Goal: Transaction & Acquisition: Purchase product/service

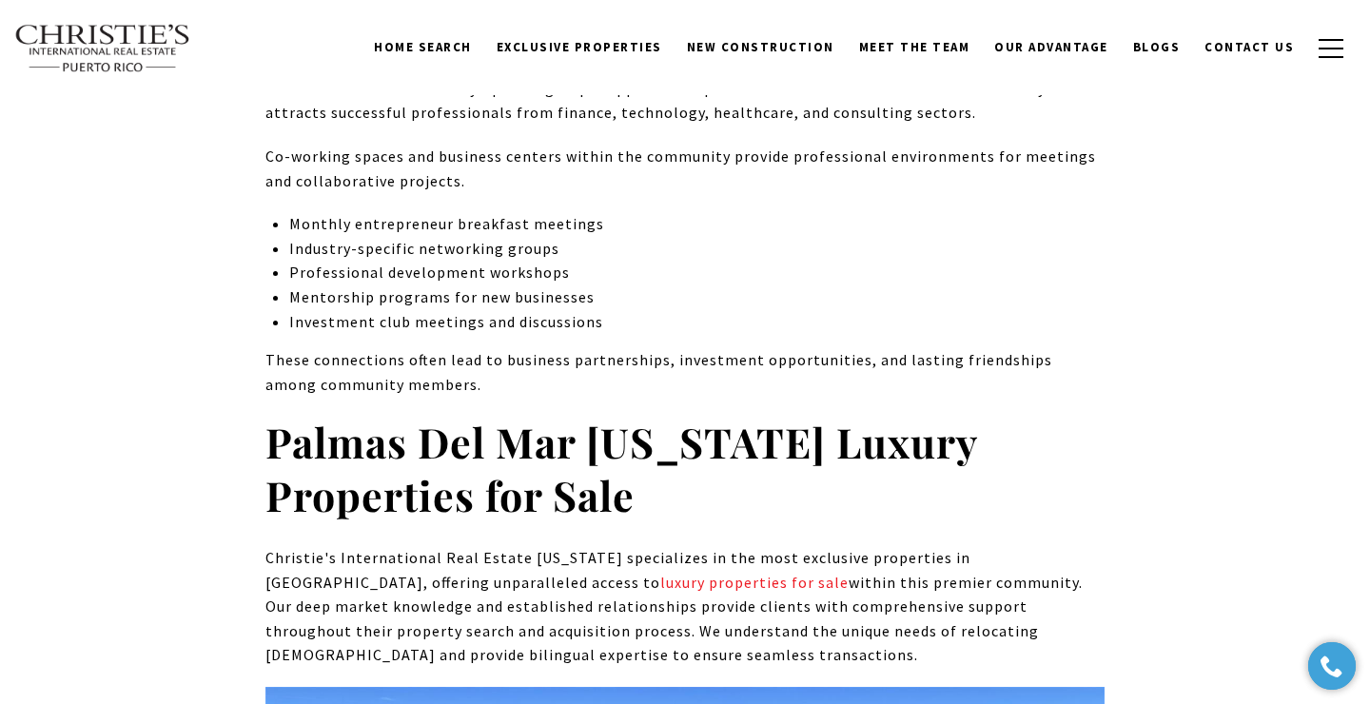
scroll to position [9198, 0]
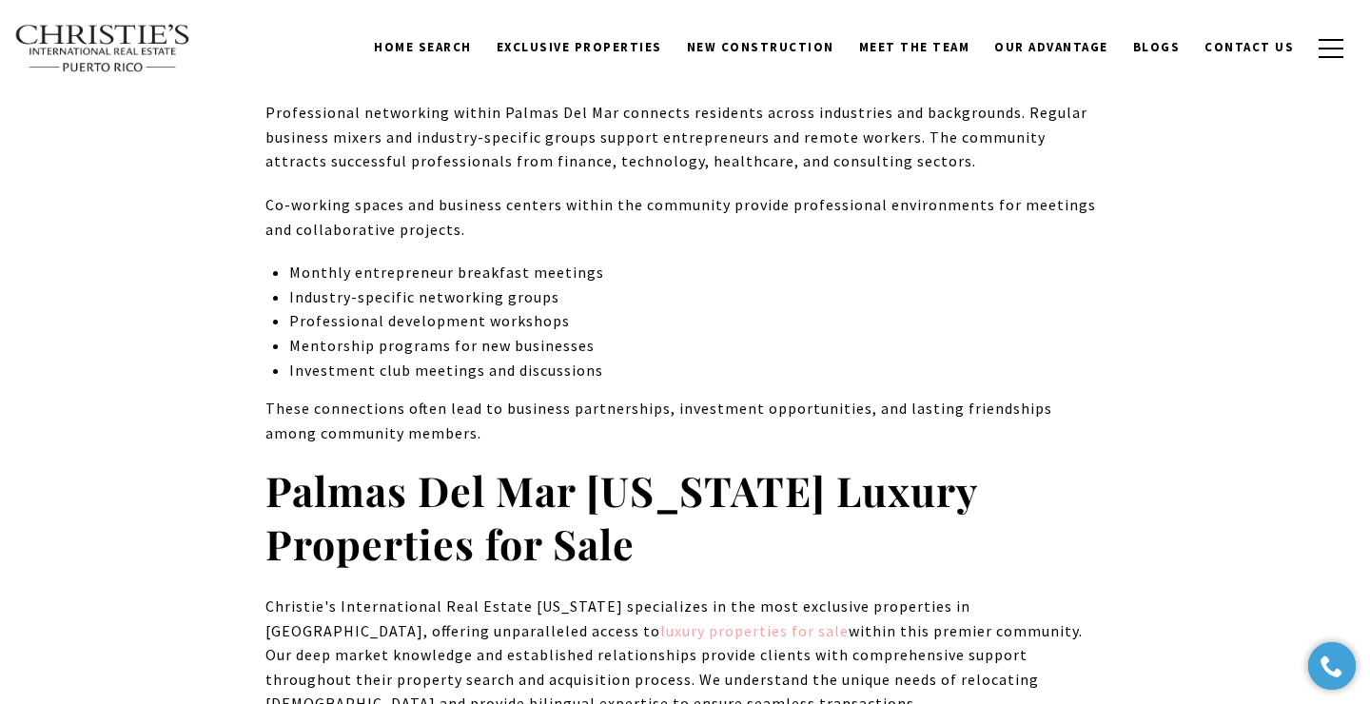
click at [660, 621] on link "luxury properties for sale" at bounding box center [754, 630] width 188 height 19
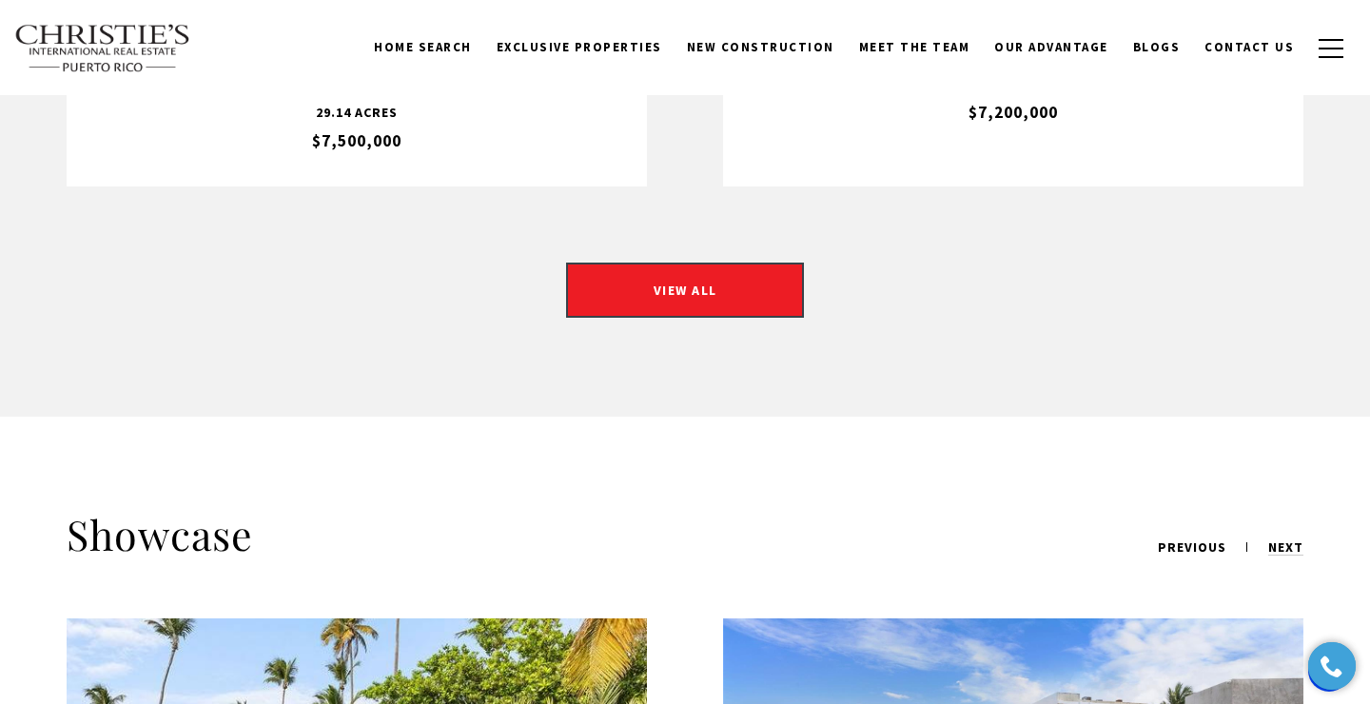
scroll to position [1846, 0]
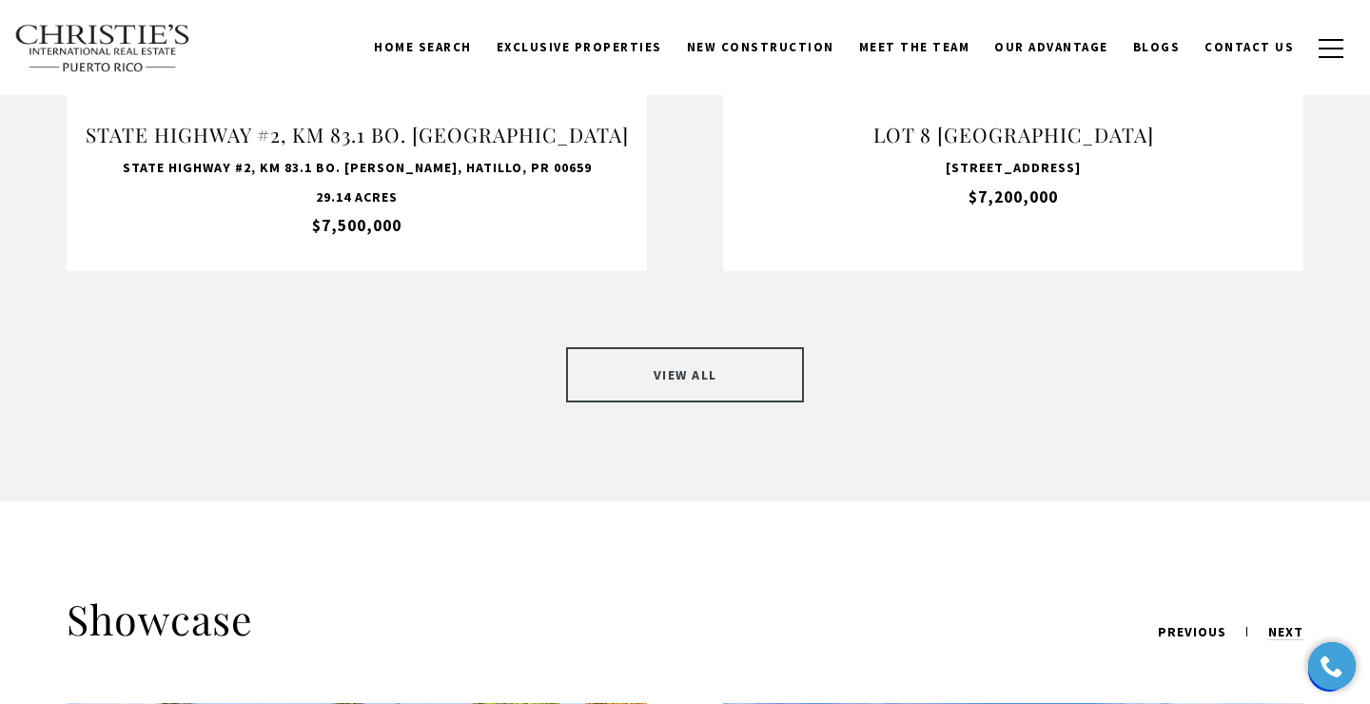
click at [674, 351] on link "VIEW ALL" at bounding box center [685, 374] width 238 height 55
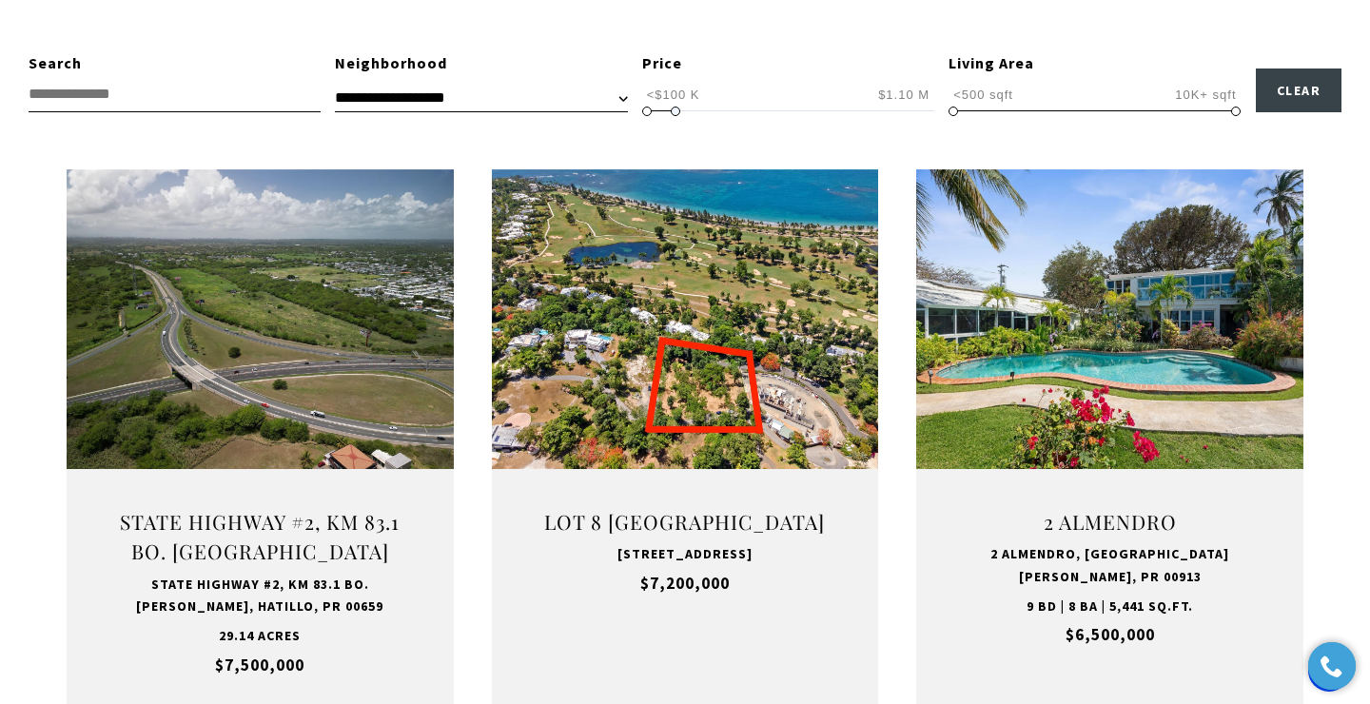
type input "**********"
drag, startPoint x: 926, startPoint y: 110, endPoint x: 667, endPoint y: 114, distance: 258.9
click at [671, 114] on span at bounding box center [676, 112] width 10 height 10
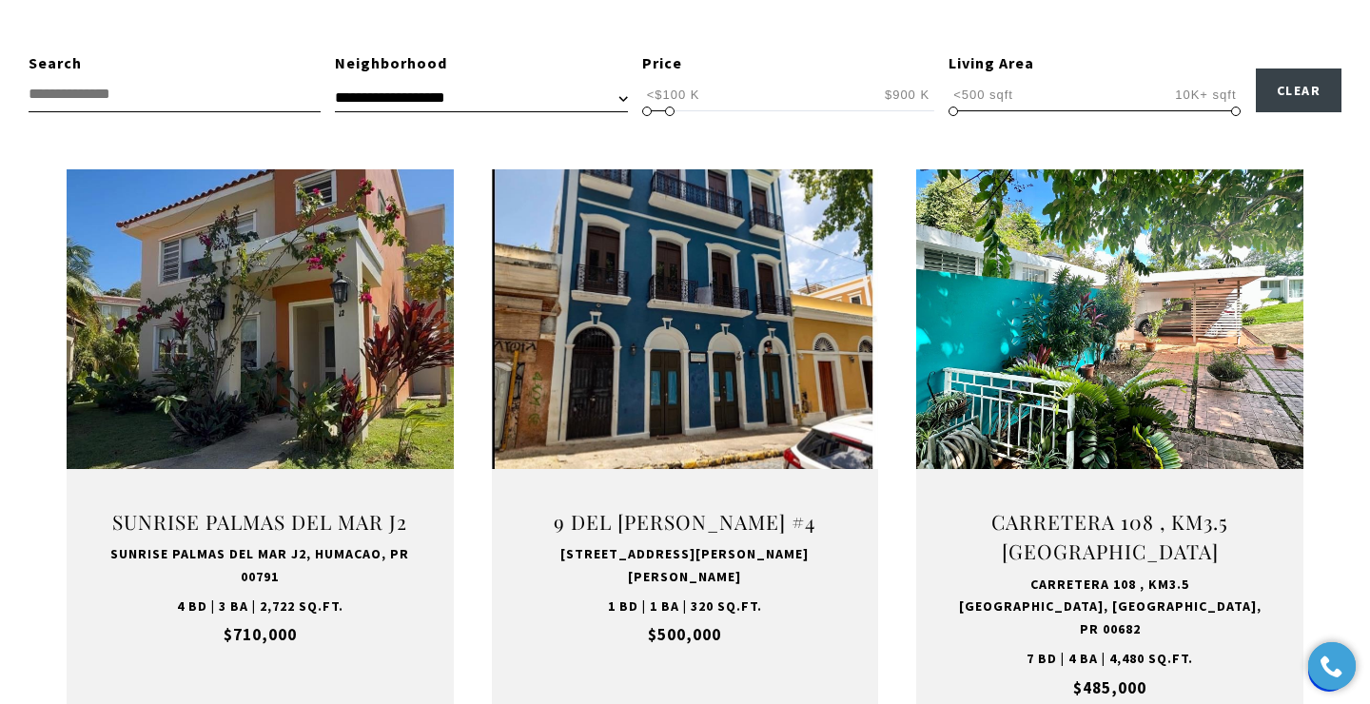
scroll to position [571, 0]
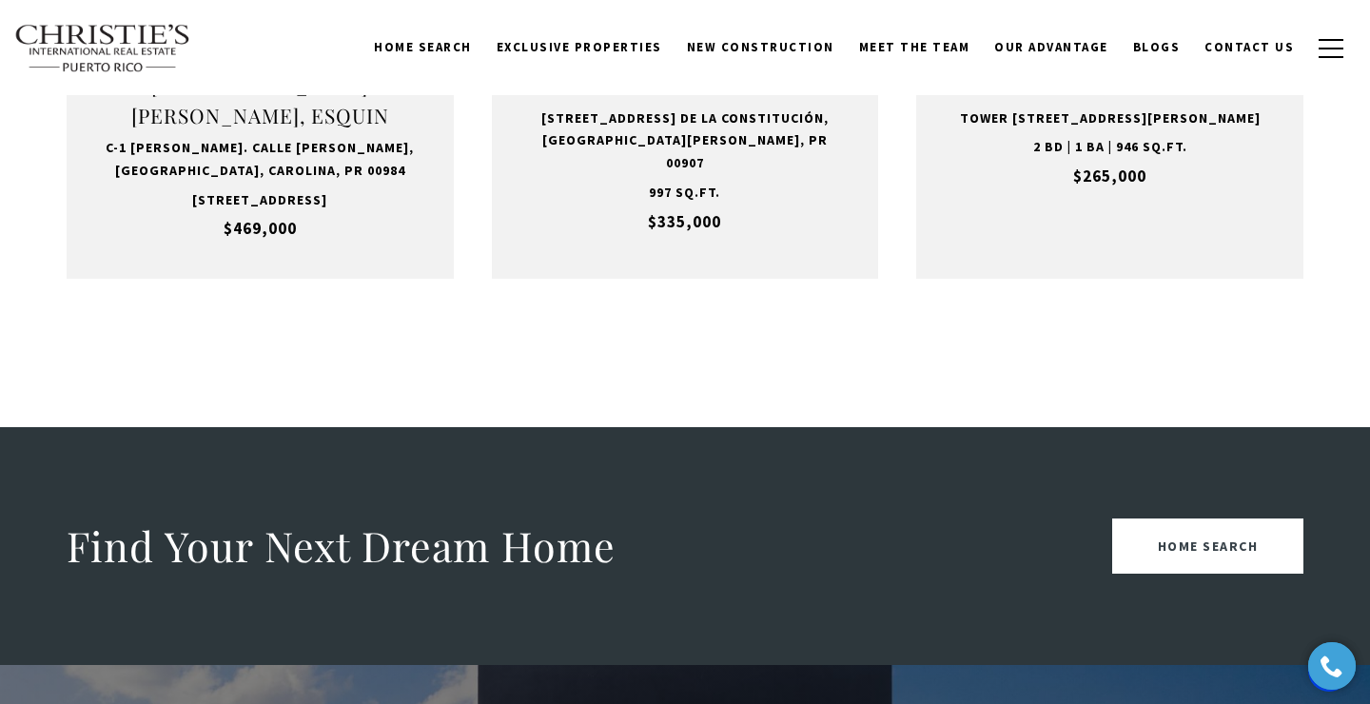
scroll to position [1223, 0]
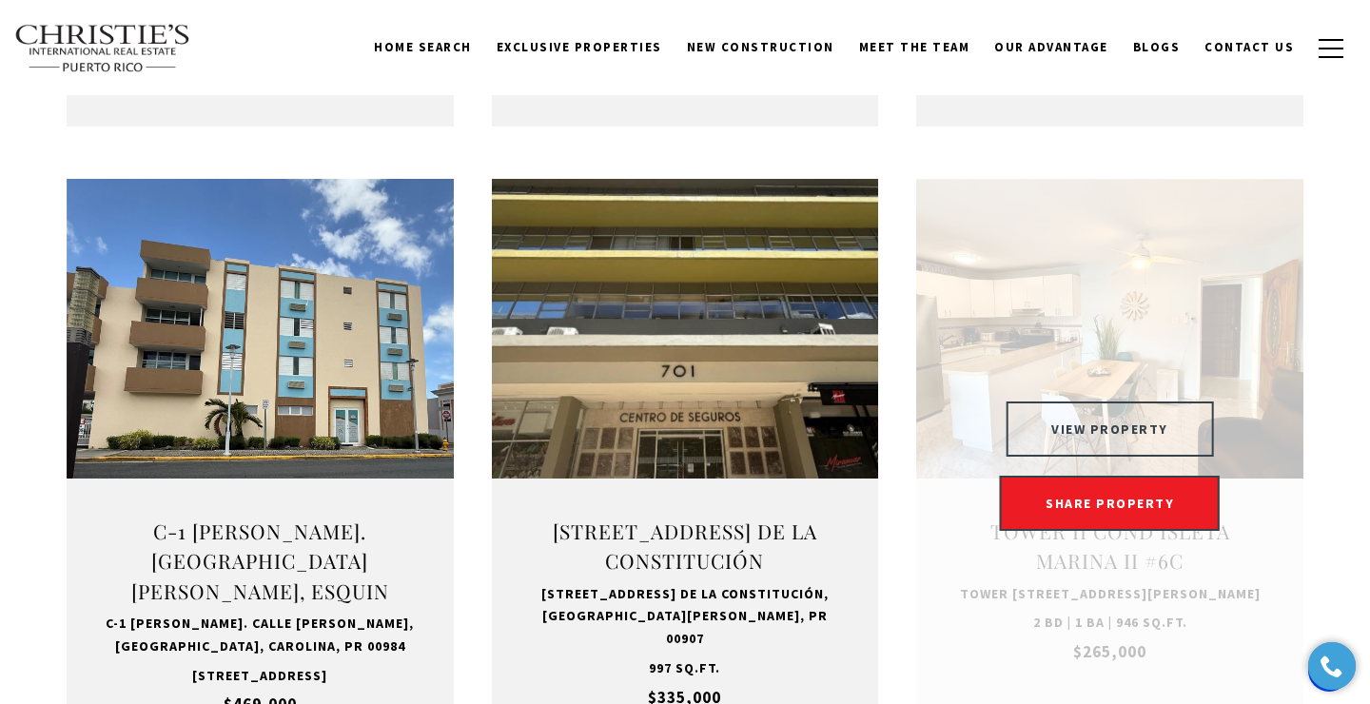
click at [1088, 407] on button "VIEW PROPERTY" at bounding box center [1110, 429] width 208 height 55
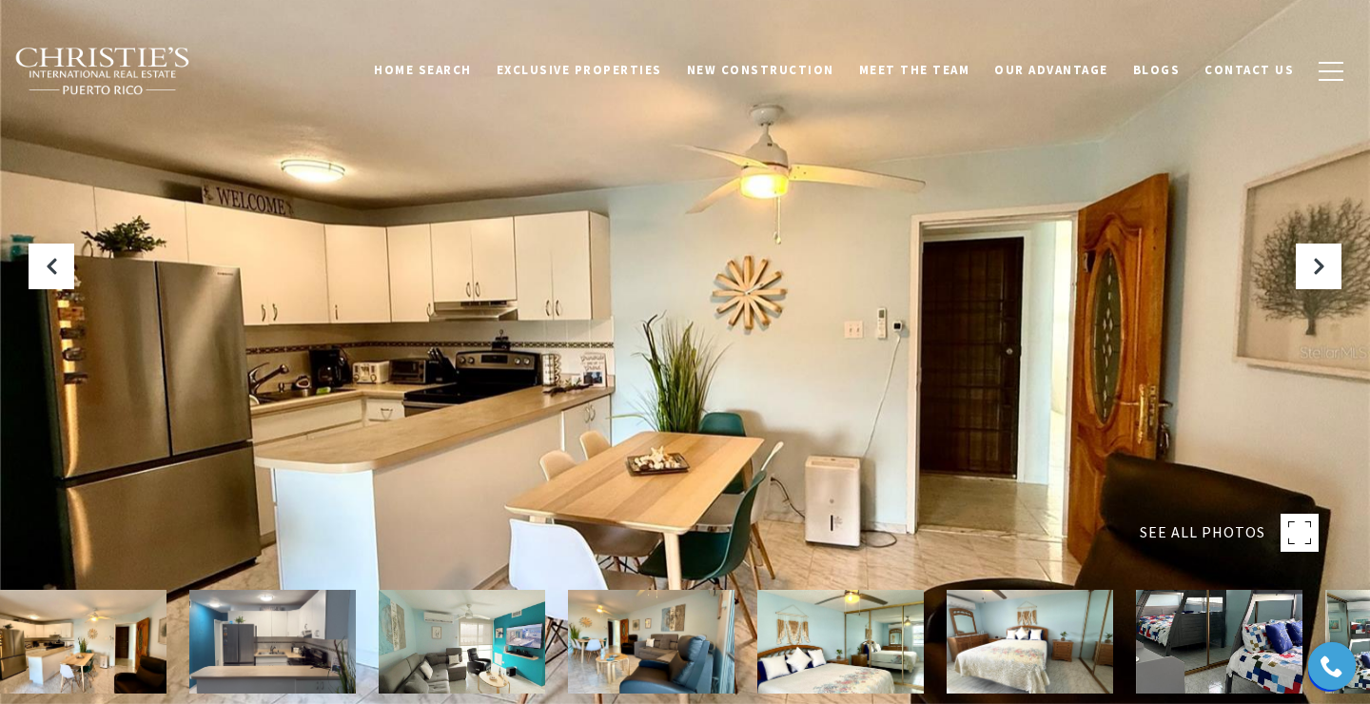
click at [1228, 535] on span "SEE ALL PHOTOS" at bounding box center [1203, 533] width 126 height 25
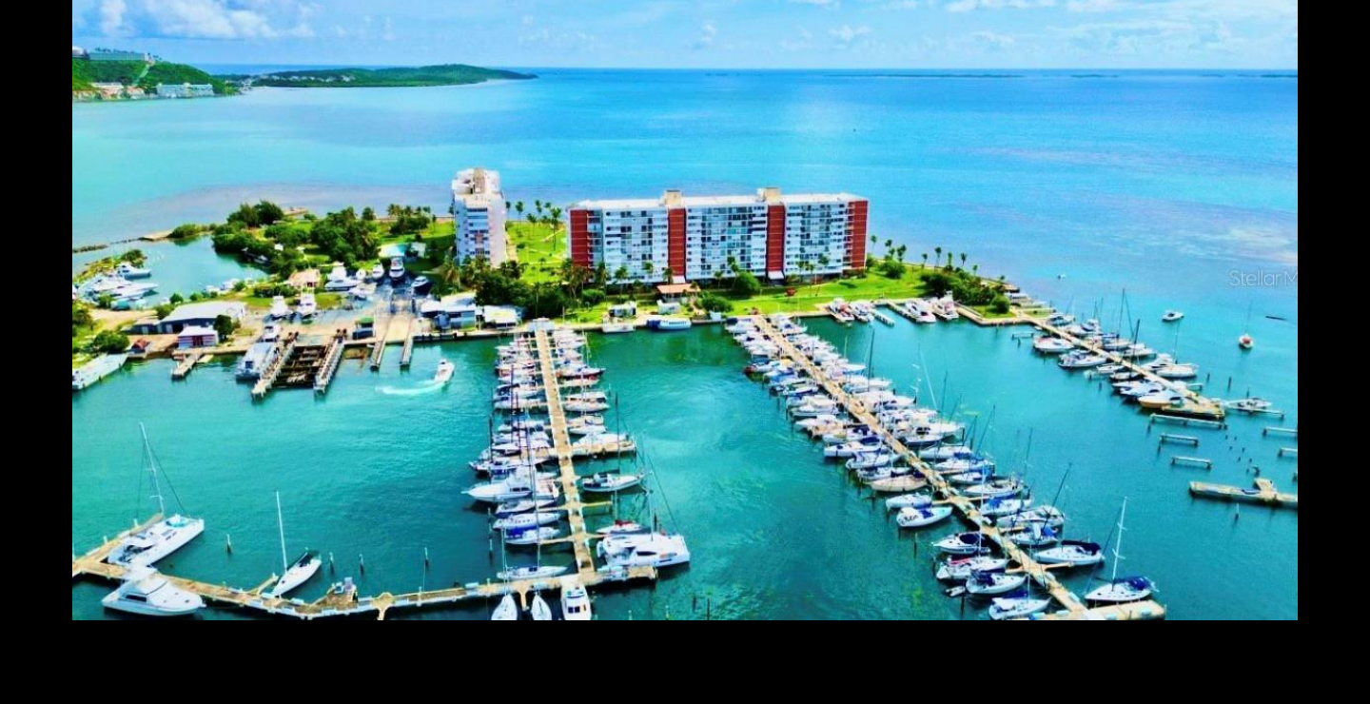
scroll to position [5488, 0]
